Goal: Information Seeking & Learning: Check status

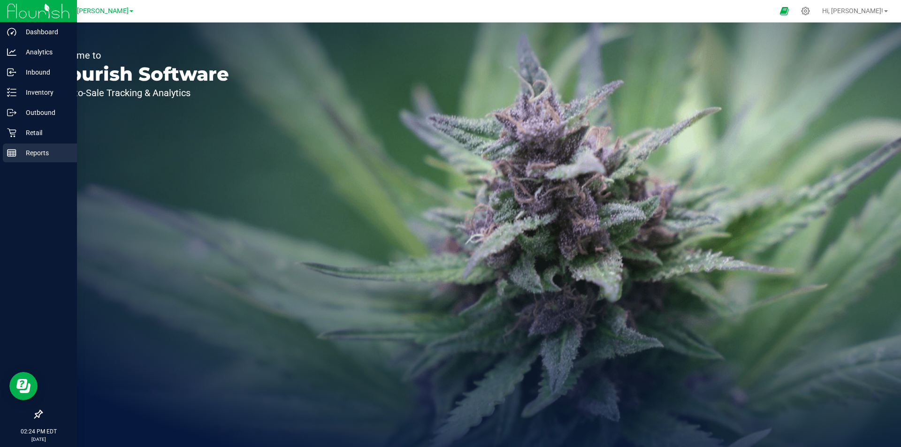
click at [30, 150] on p "Reports" at bounding box center [44, 152] width 56 height 11
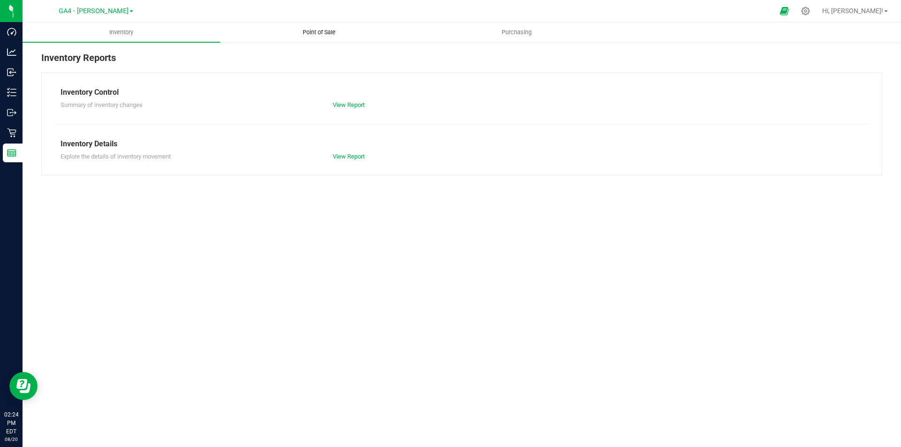
click at [315, 28] on uib-tab-heading "Point of Sale" at bounding box center [319, 32] width 197 height 19
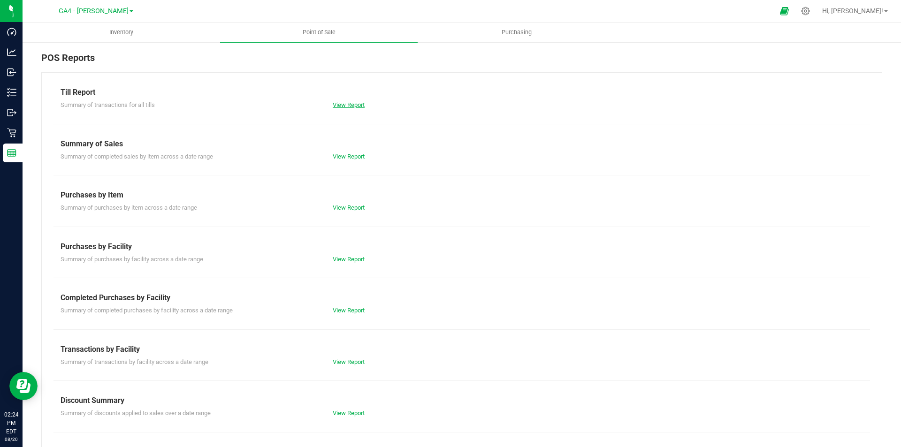
click at [346, 104] on link "View Report" at bounding box center [349, 104] width 32 height 7
